Goal: Task Accomplishment & Management: Manage account settings

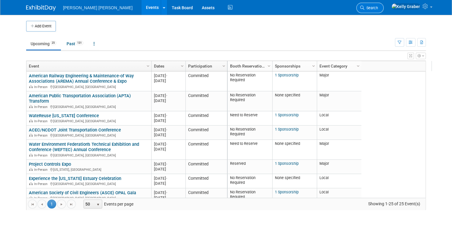
click at [378, 7] on span "Search" at bounding box center [371, 8] width 14 height 4
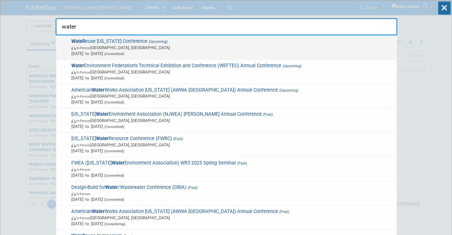
type input "water"
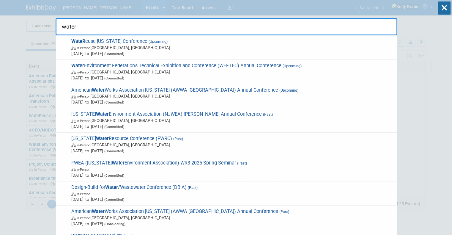
click at [144, 46] on span "In-Person [GEOGRAPHIC_DATA], [GEOGRAPHIC_DATA]" at bounding box center [232, 48] width 322 height 6
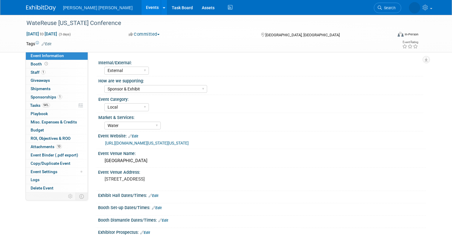
select select "External"
select select "Sponsor & Exhibit"
select select "Local"
select select "Water"
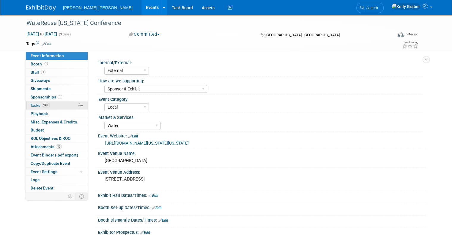
click at [31, 105] on span "Tasks 94%" at bounding box center [40, 105] width 20 height 5
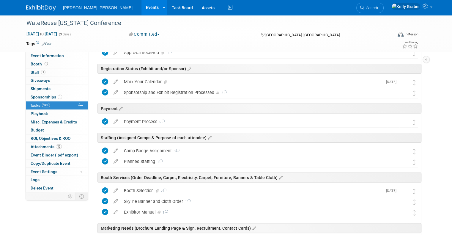
scroll to position [89, 0]
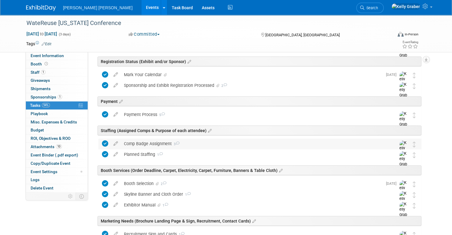
click at [194, 141] on div "Comp Badge Assignment 3" at bounding box center [254, 143] width 266 height 10
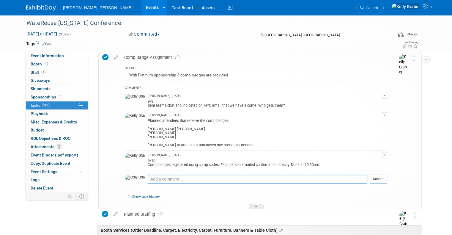
scroll to position [208, 0]
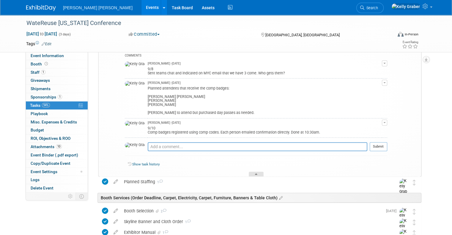
click at [257, 171] on div at bounding box center [256, 173] width 15 height 5
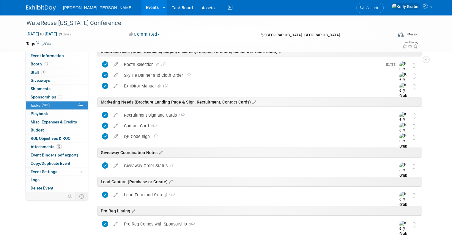
scroll to position [286, 0]
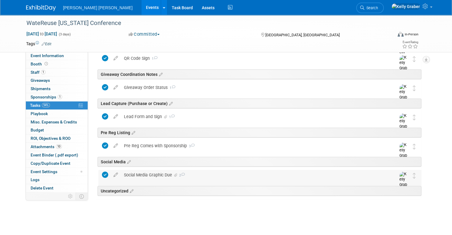
click at [170, 171] on div "Social Media Graphic Due 2" at bounding box center [254, 175] width 266 height 10
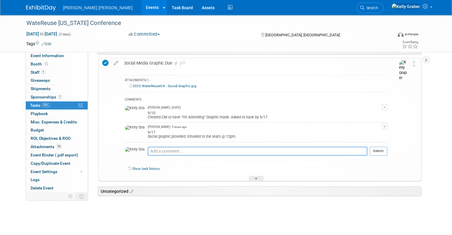
scroll to position [398, 0]
click at [258, 178] on div at bounding box center [256, 177] width 15 height 5
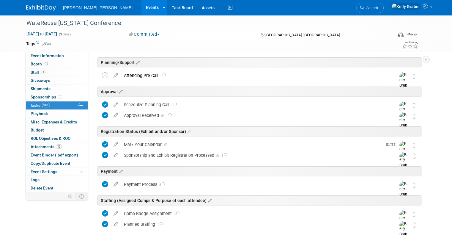
scroll to position [19, 0]
click at [134, 75] on div "Attending Pre Call 1" at bounding box center [254, 76] width 266 height 10
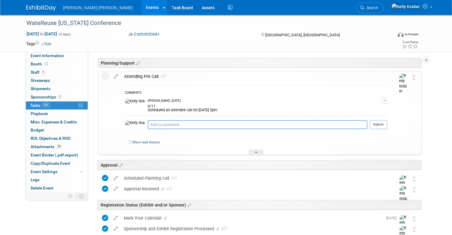
click at [151, 121] on textarea at bounding box center [257, 124] width 219 height 9
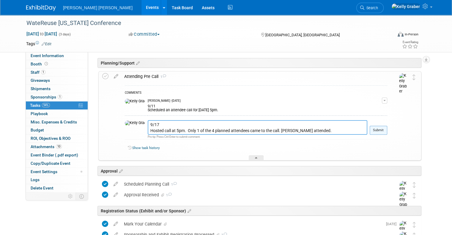
type textarea "9/17 Hosted call at 5pm. Only 1 of the 4 planned attendees came to the call. Jo…"
click at [385, 131] on button "Submit" at bounding box center [378, 130] width 18 height 9
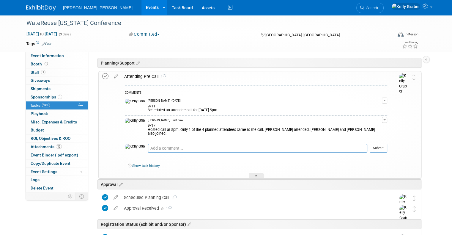
click at [102, 73] on icon at bounding box center [105, 76] width 6 height 6
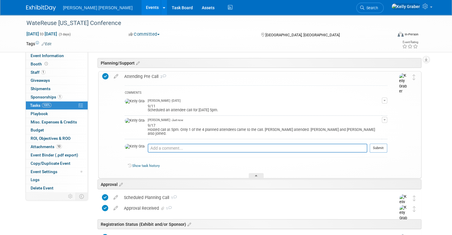
click at [256, 174] on div "Approval" at bounding box center [258, 183] width 326 height 18
click at [256, 175] on icon at bounding box center [256, 177] width 2 height 4
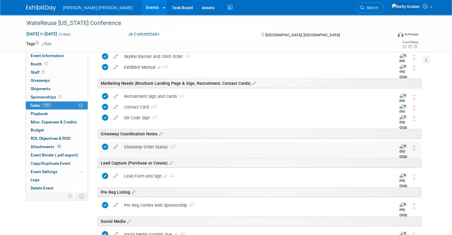
scroll to position [0, 0]
